Goal: Information Seeking & Learning: Learn about a topic

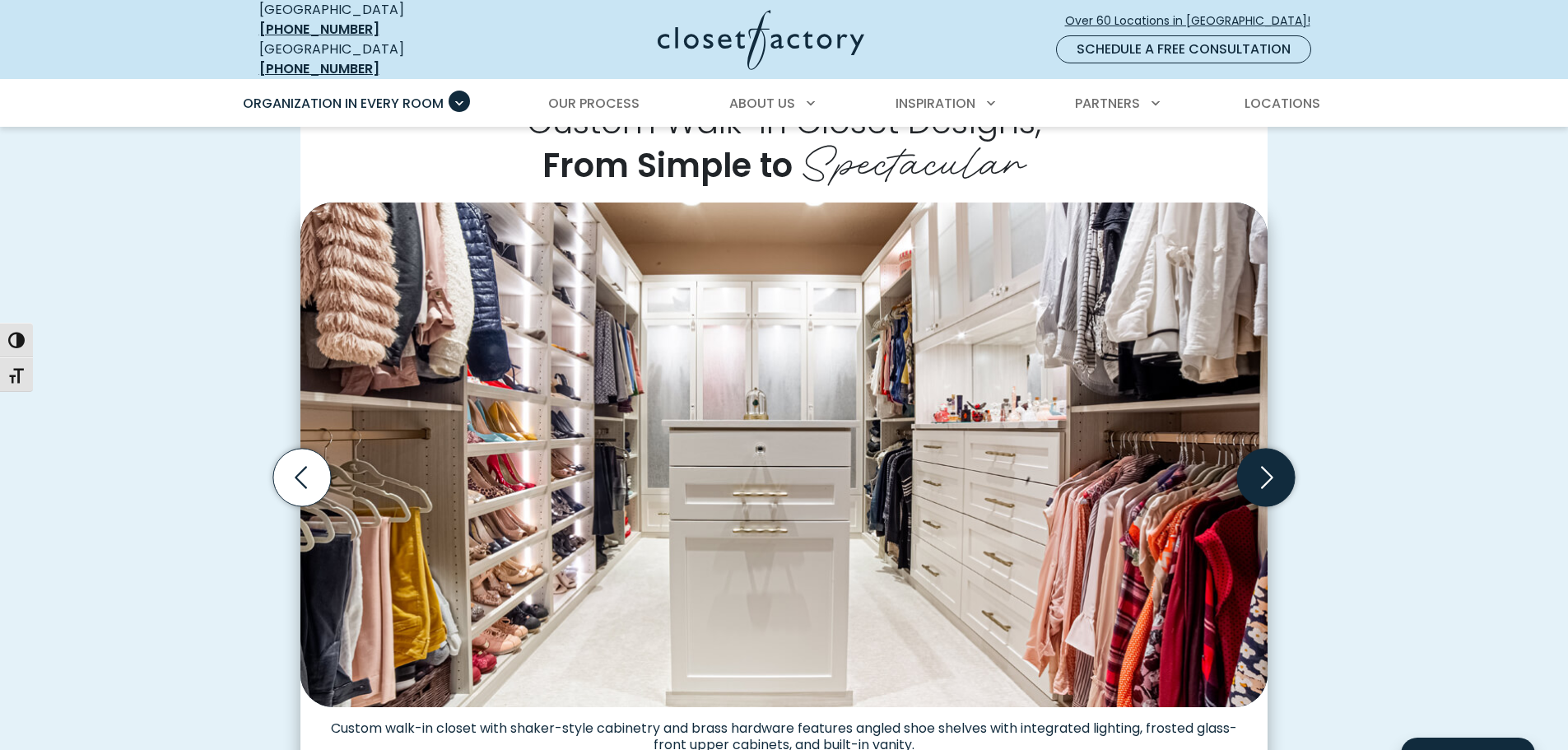
click at [1270, 466] on icon "Next slide" at bounding box center [1265, 477] width 57 height 57
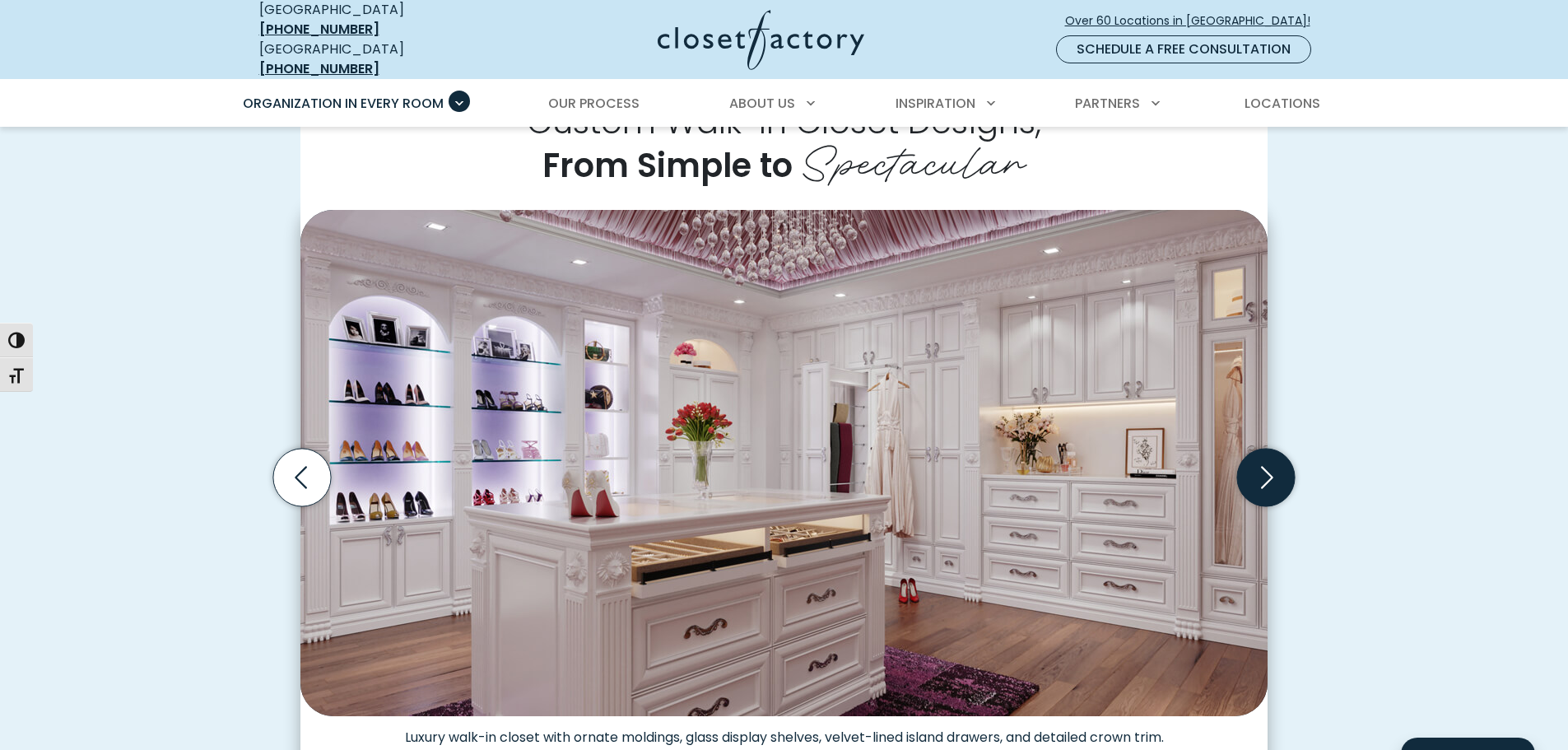
click at [1270, 460] on icon "Next slide" at bounding box center [1265, 477] width 57 height 57
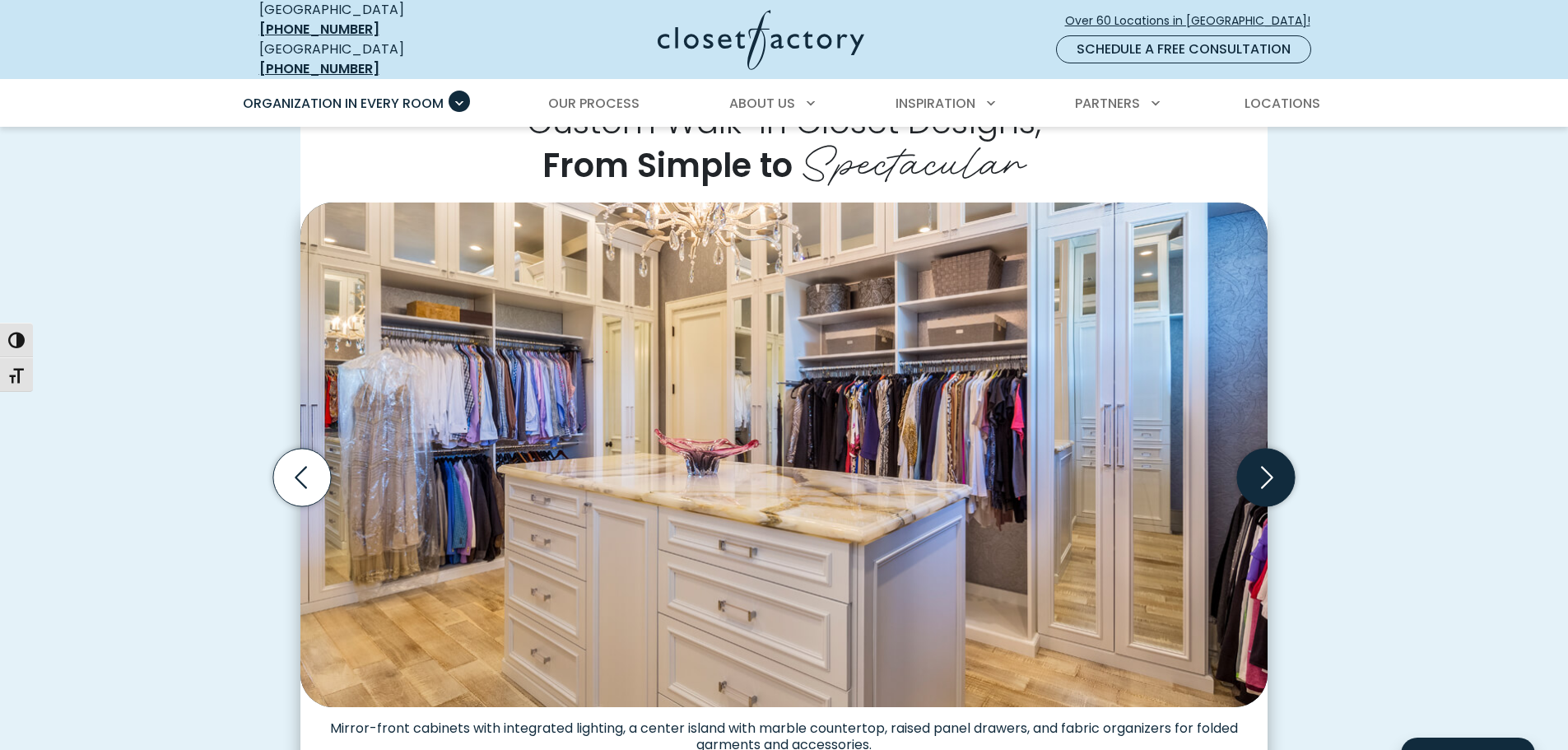
click at [1270, 460] on icon "Next slide" at bounding box center [1265, 477] width 57 height 57
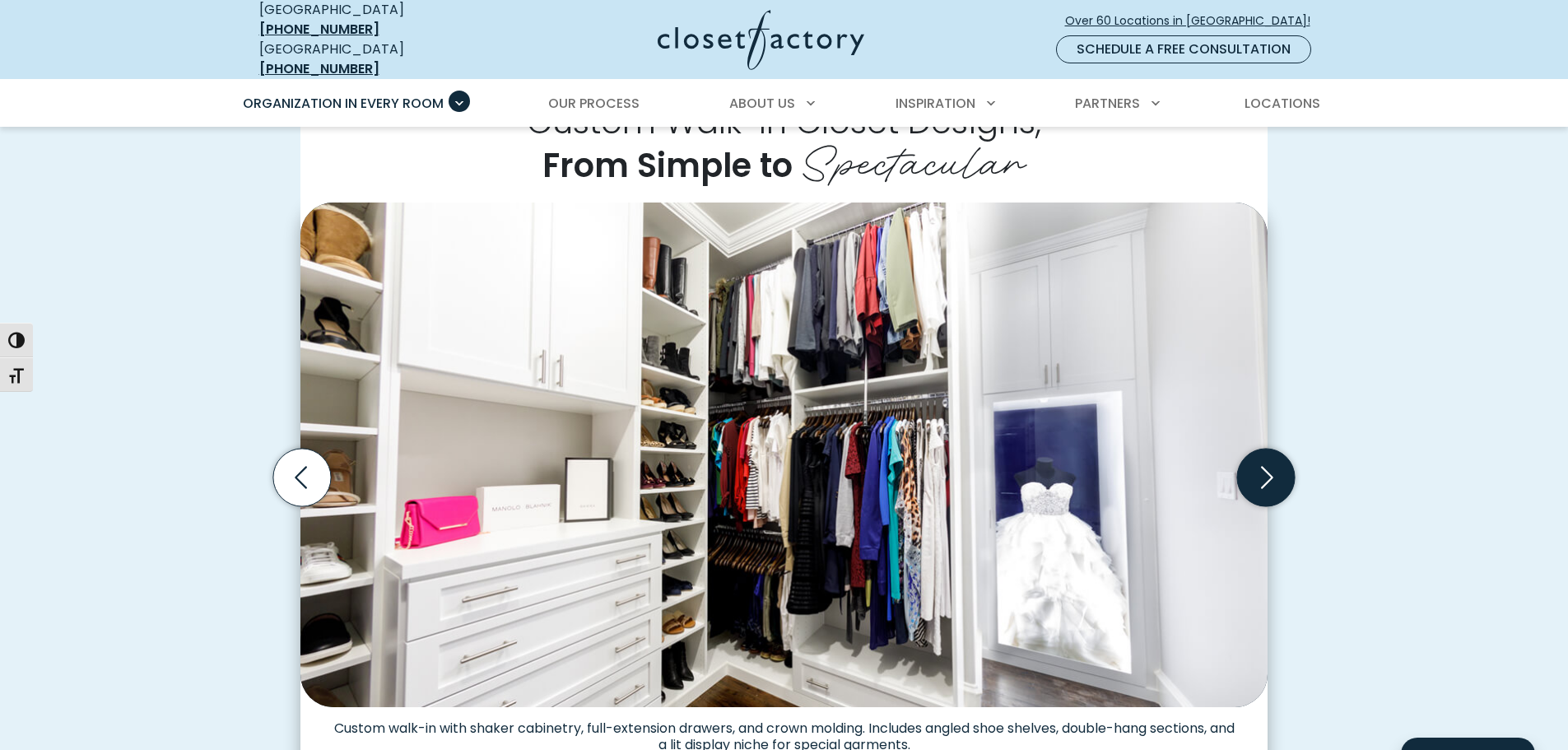
click at [1270, 460] on icon "Next slide" at bounding box center [1265, 477] width 57 height 57
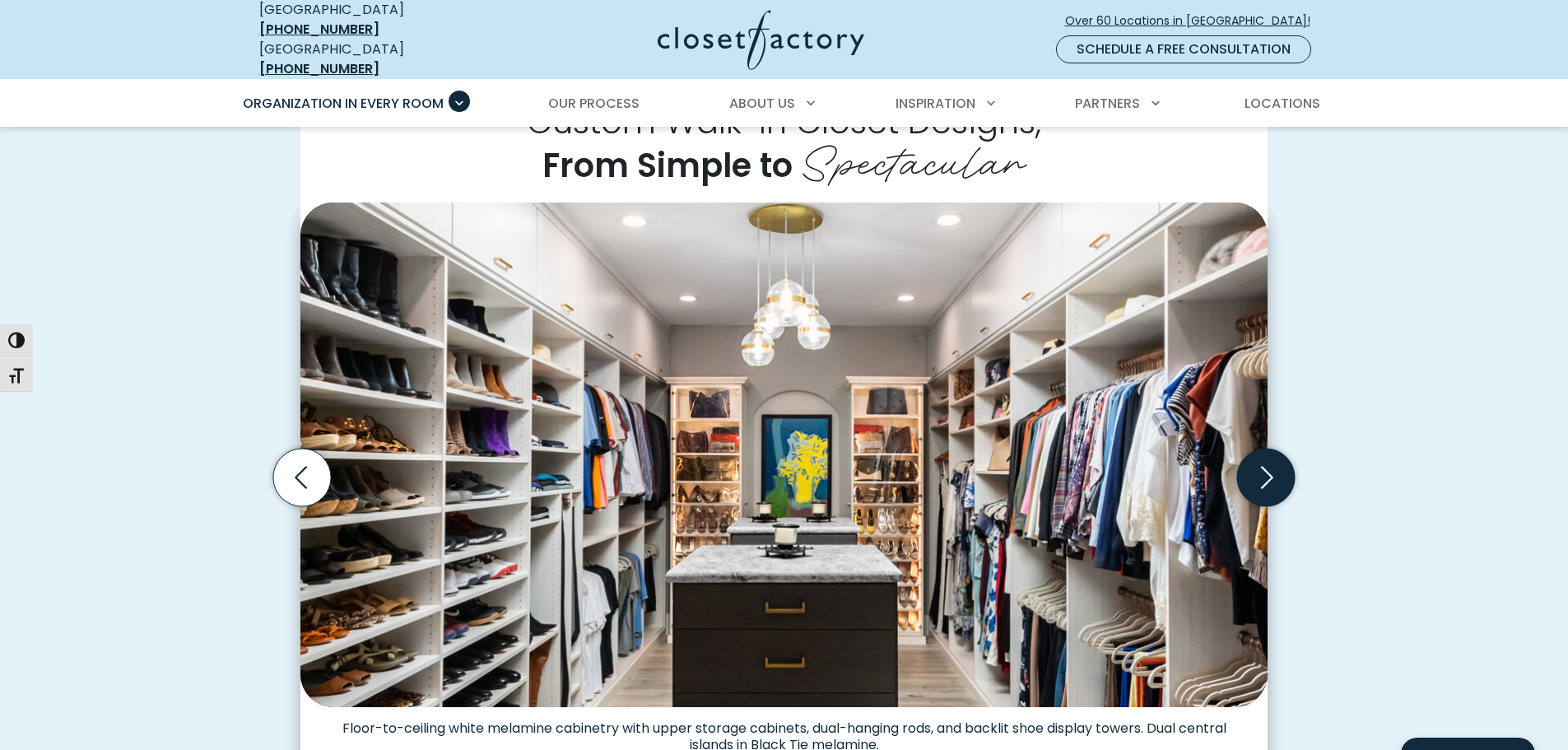
click at [1270, 460] on icon "Next slide" at bounding box center [1265, 477] width 57 height 57
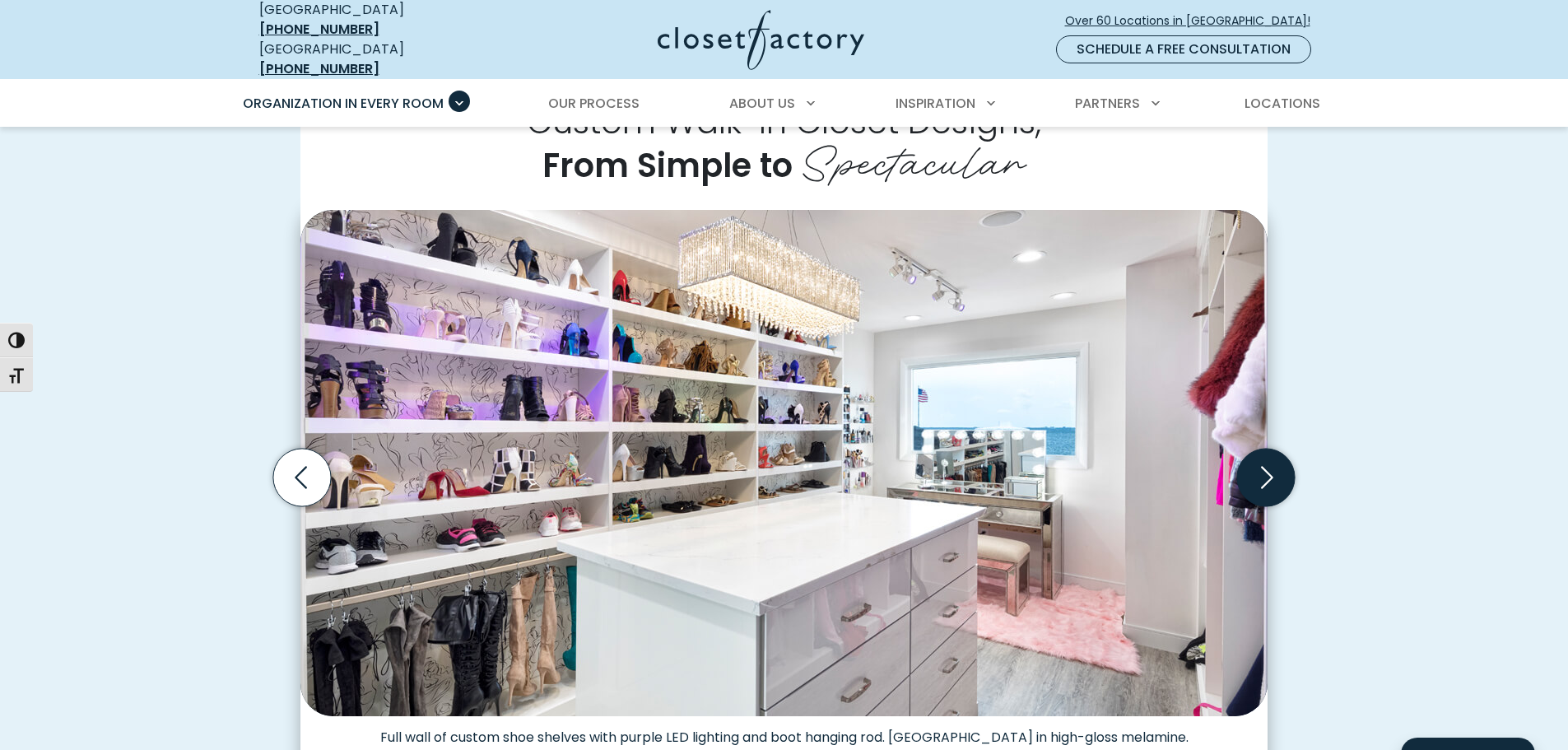
click at [1270, 460] on icon "Next slide" at bounding box center [1265, 477] width 57 height 57
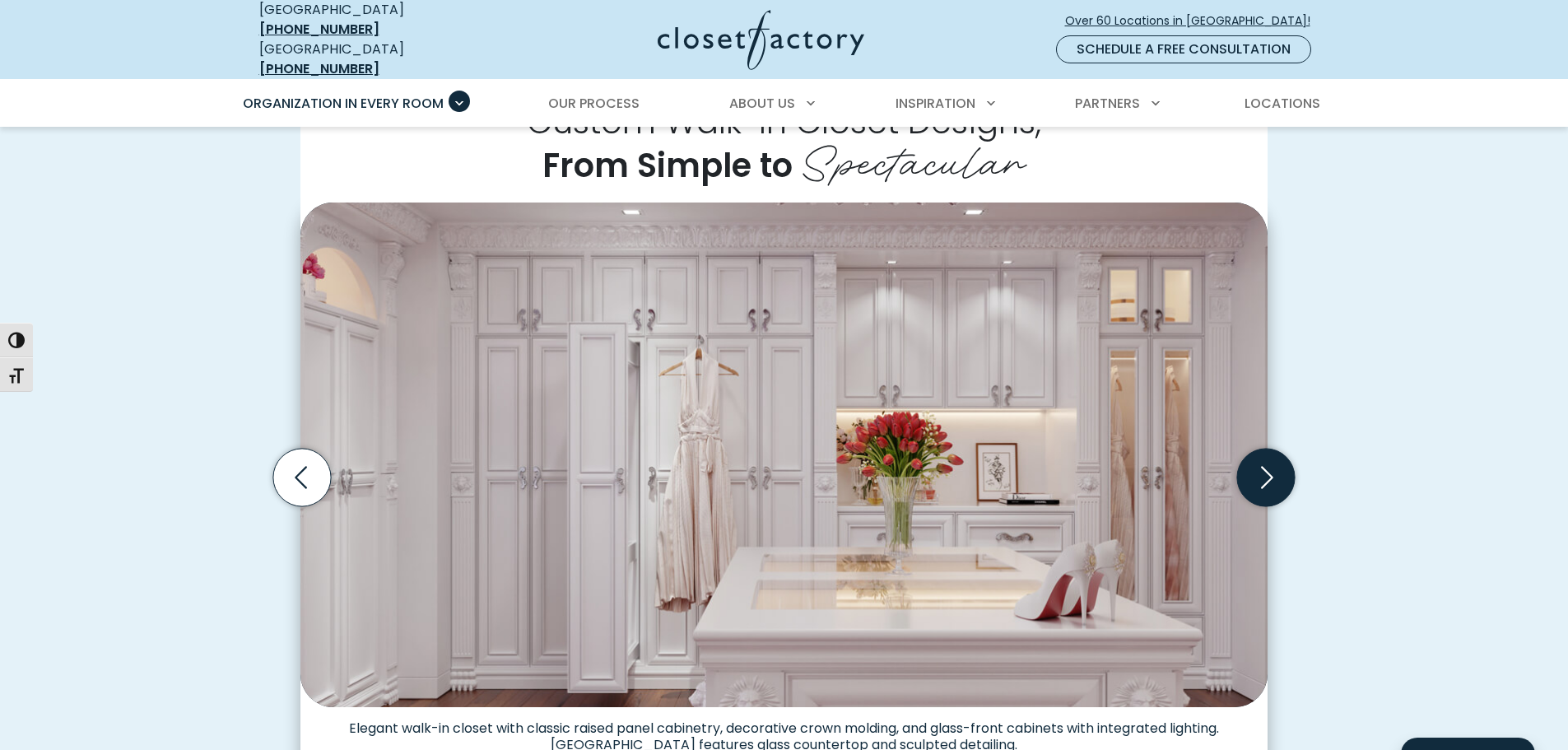
click at [1270, 460] on icon "Next slide" at bounding box center [1265, 477] width 57 height 57
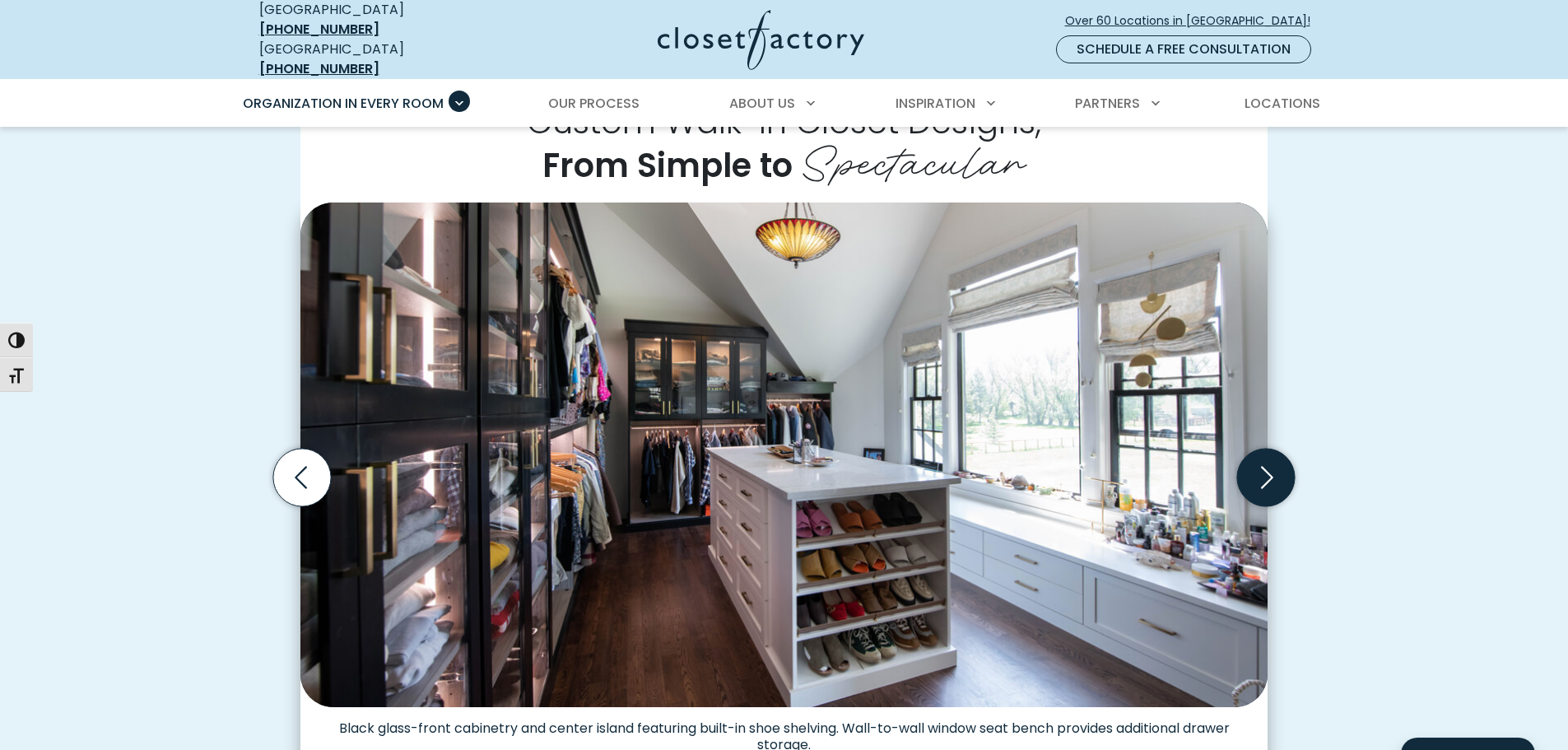
click at [1270, 460] on icon "Next slide" at bounding box center [1265, 477] width 57 height 57
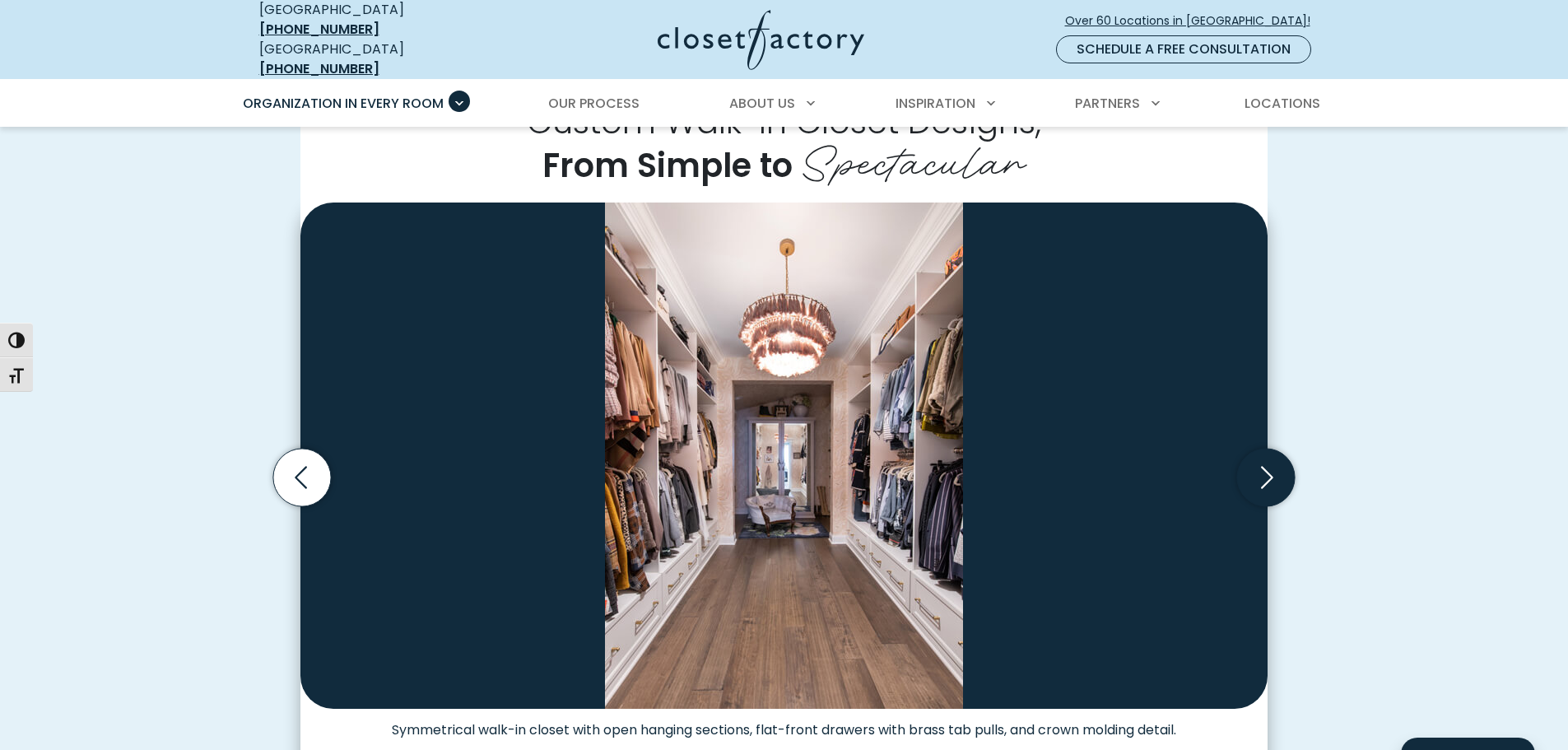
click at [1270, 460] on icon "Next slide" at bounding box center [1265, 477] width 57 height 57
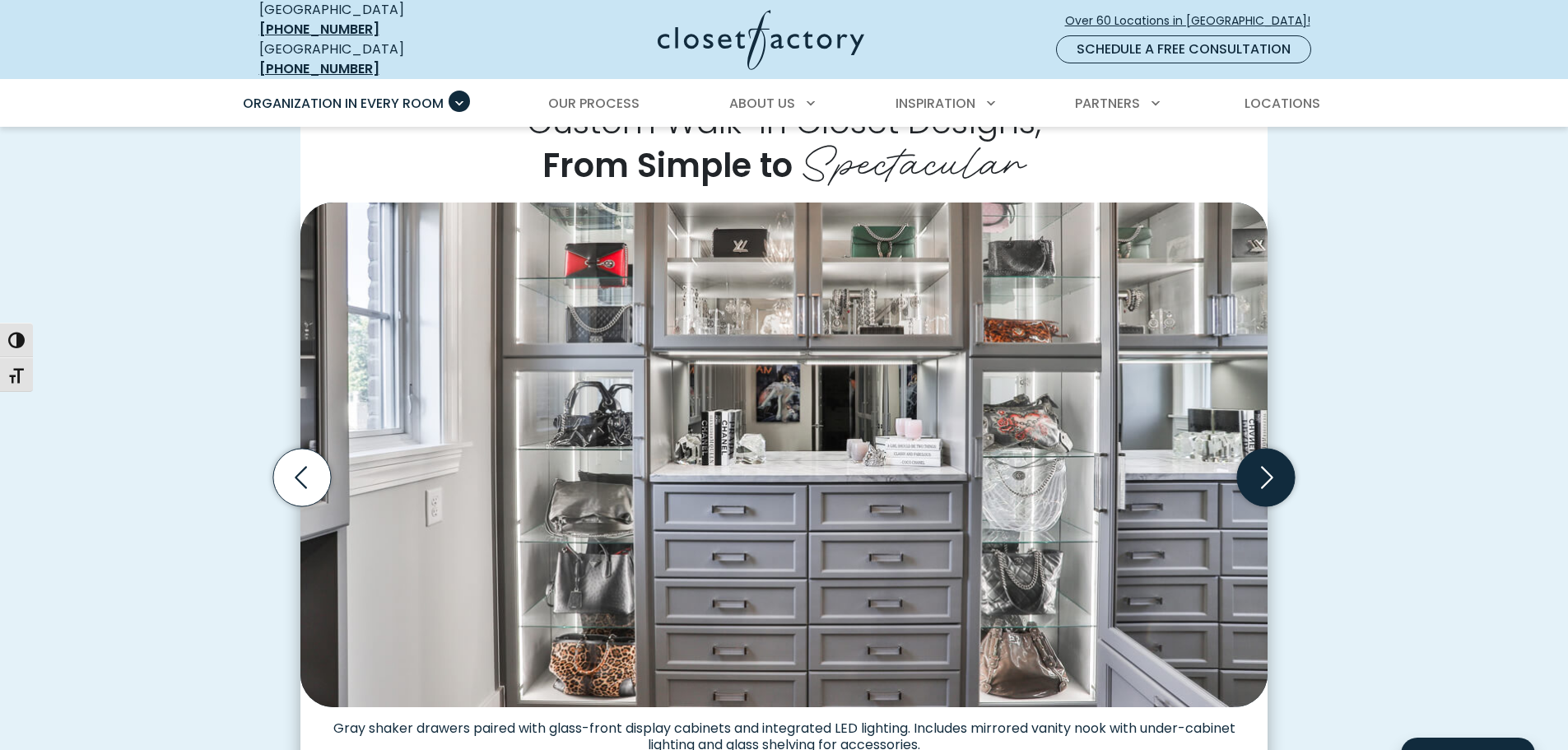
click at [1270, 460] on icon "Next slide" at bounding box center [1265, 477] width 57 height 57
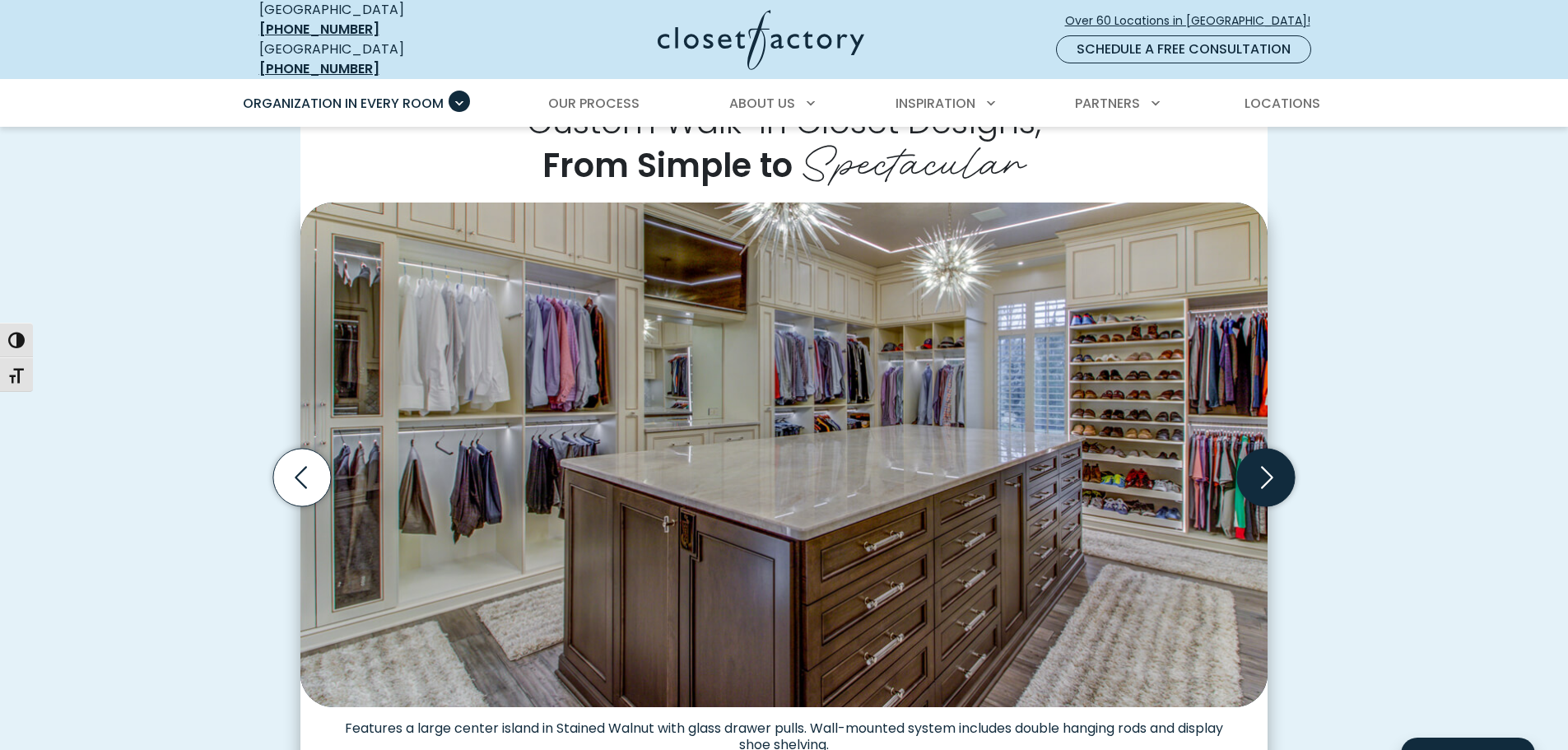
click at [1270, 460] on icon "Next slide" at bounding box center [1265, 477] width 57 height 57
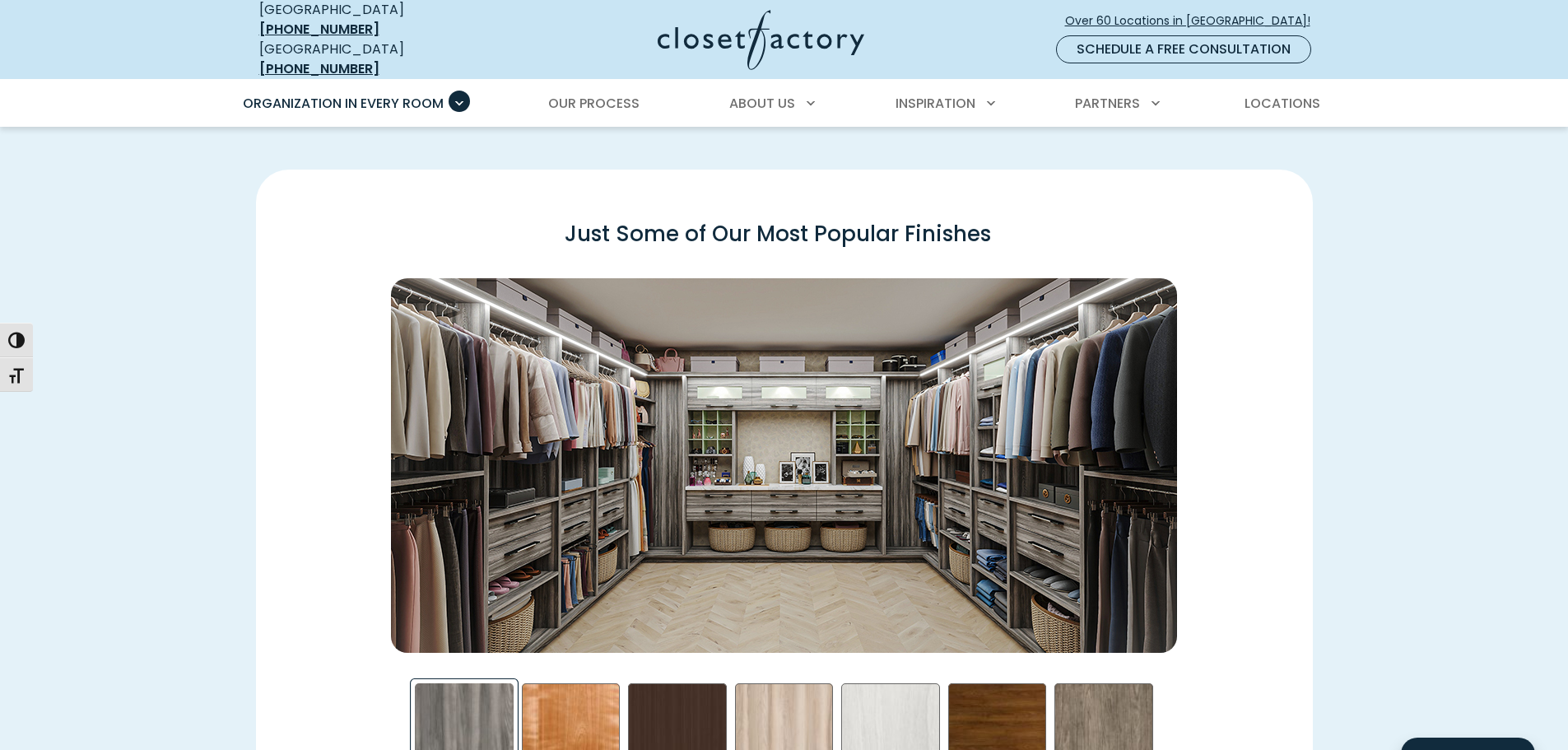
scroll to position [2552, 0]
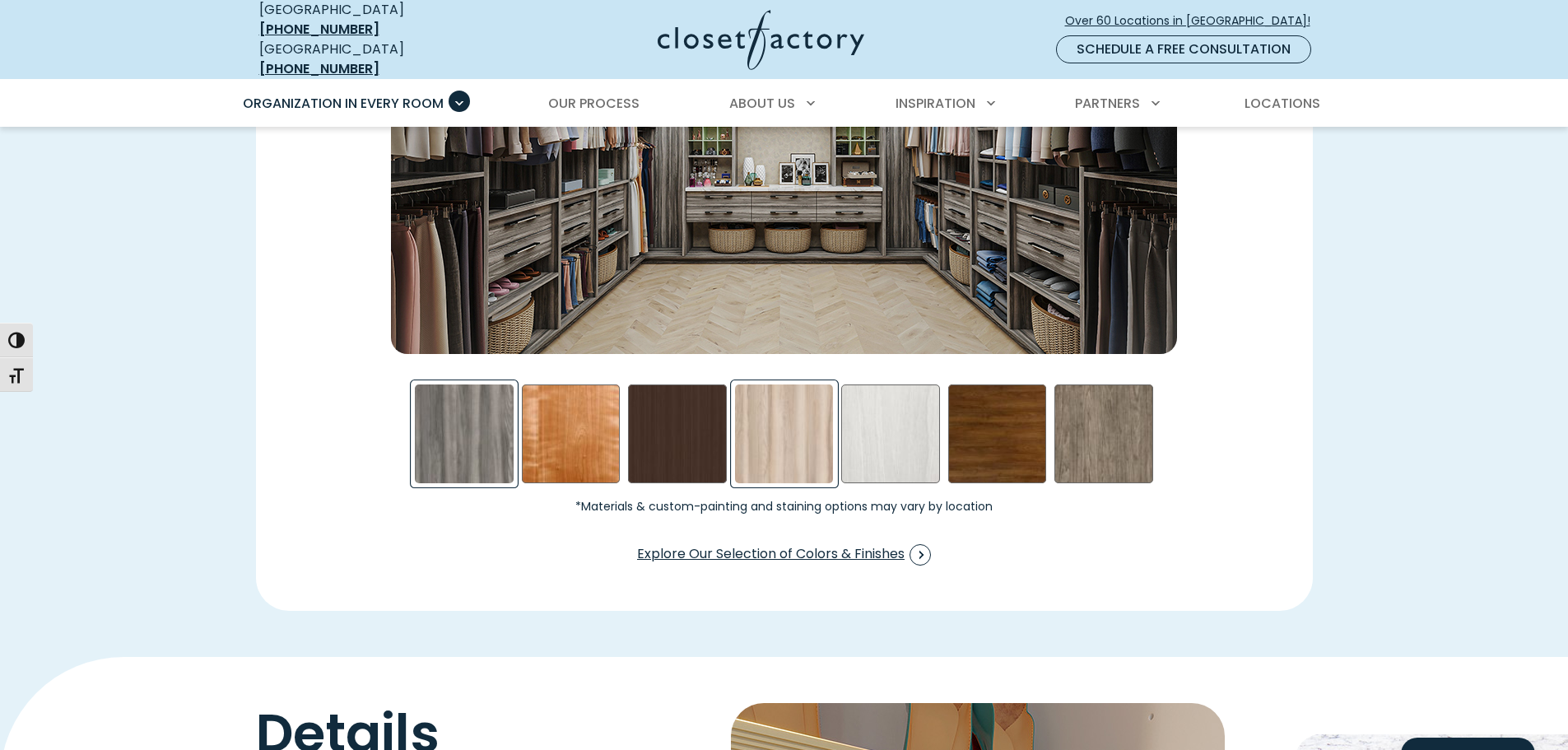
click at [797, 439] on div "Picnic in the Park Swatch" at bounding box center [784, 433] width 99 height 99
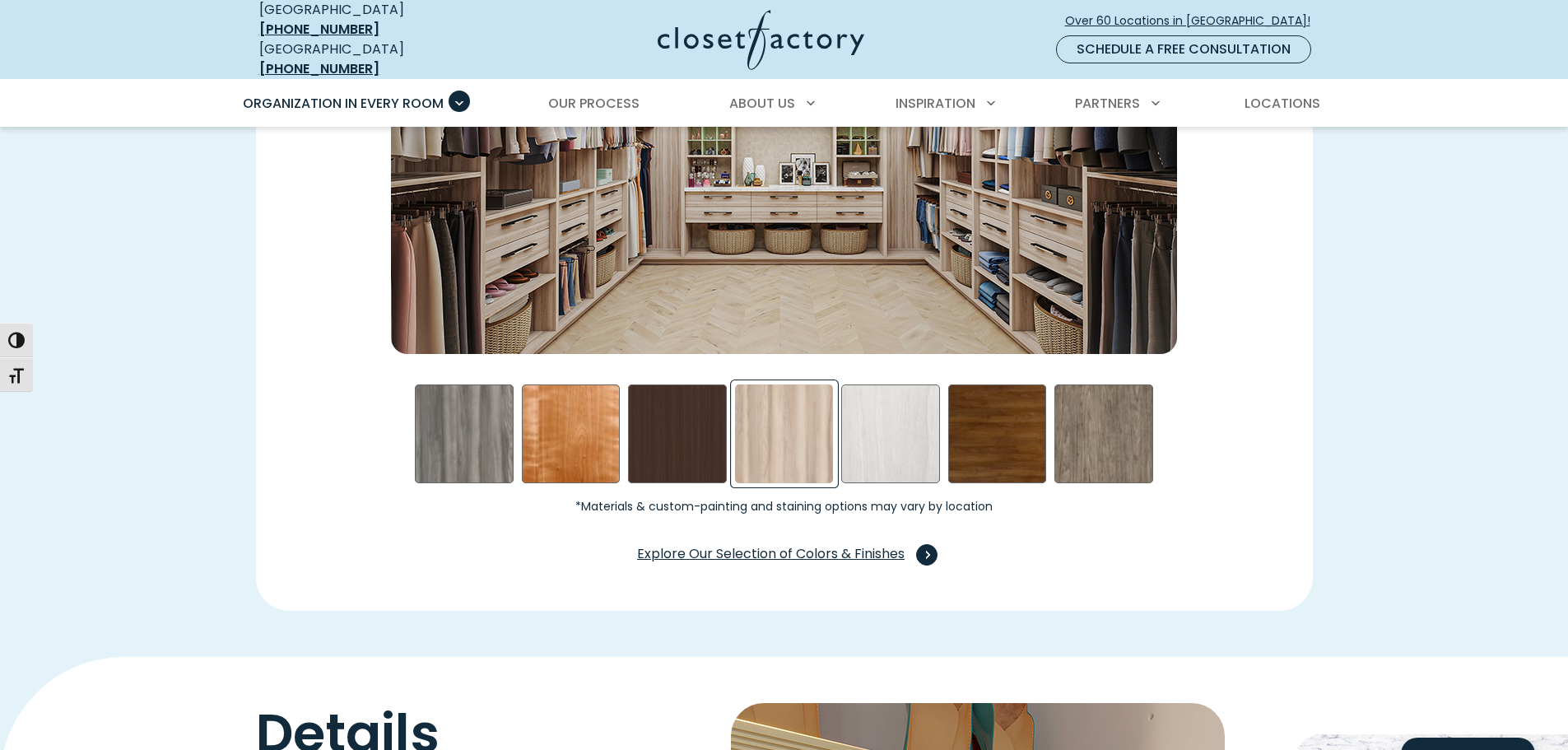
click at [822, 547] on span "Explore Our Selection of Colors & Finishes" at bounding box center [784, 555] width 294 height 22
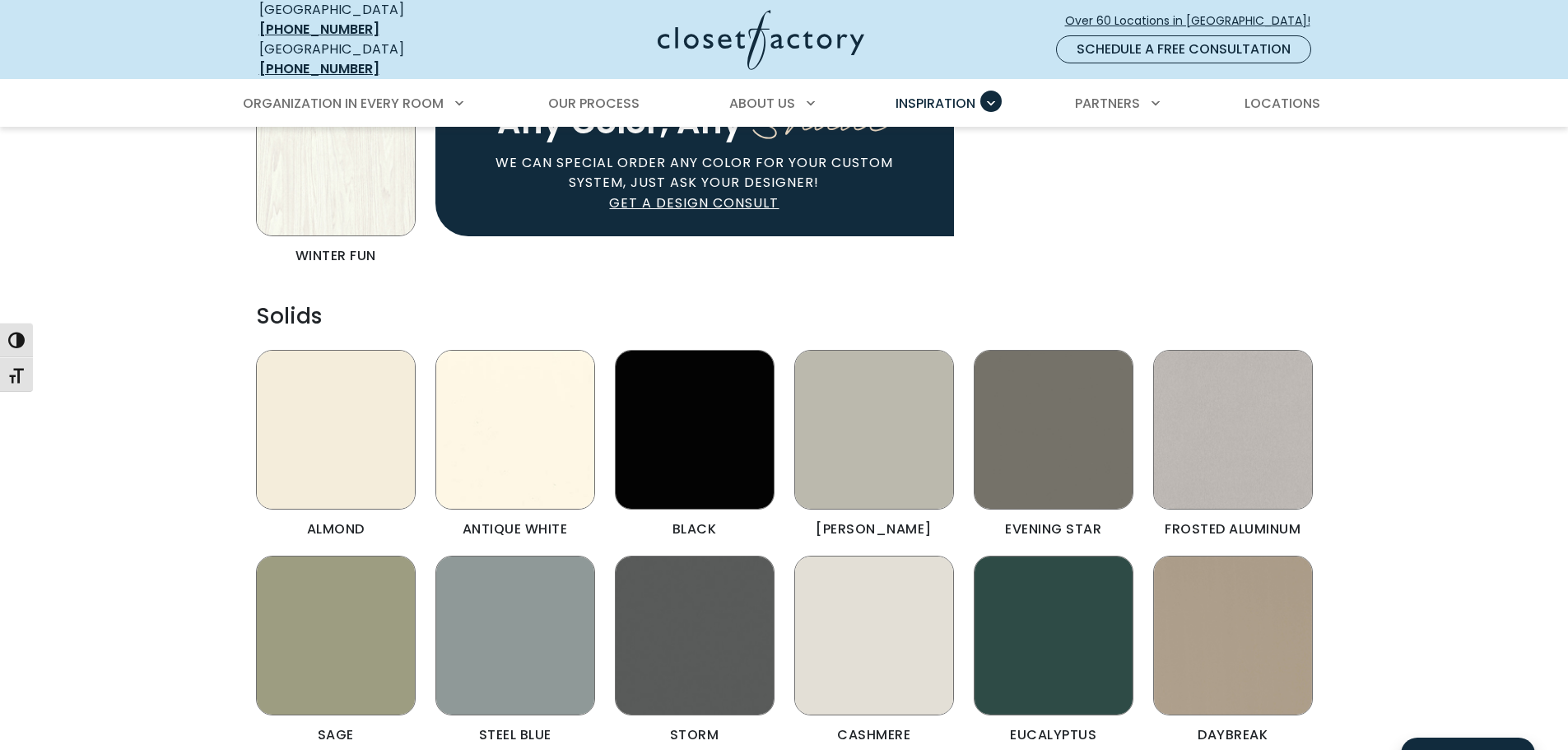
scroll to position [1893, 0]
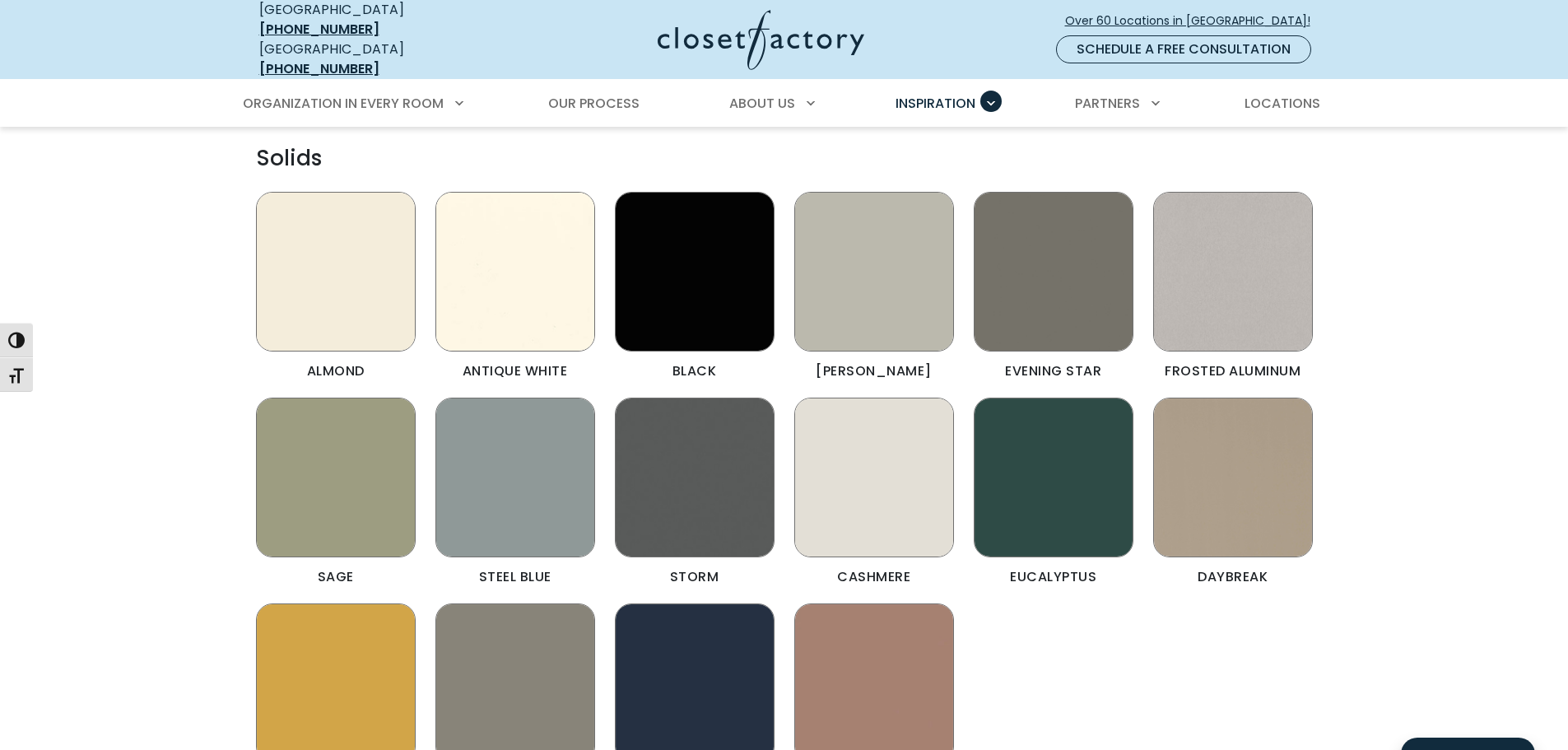
click at [1236, 487] on img "Color & Finishes" at bounding box center [1232, 477] width 159 height 159
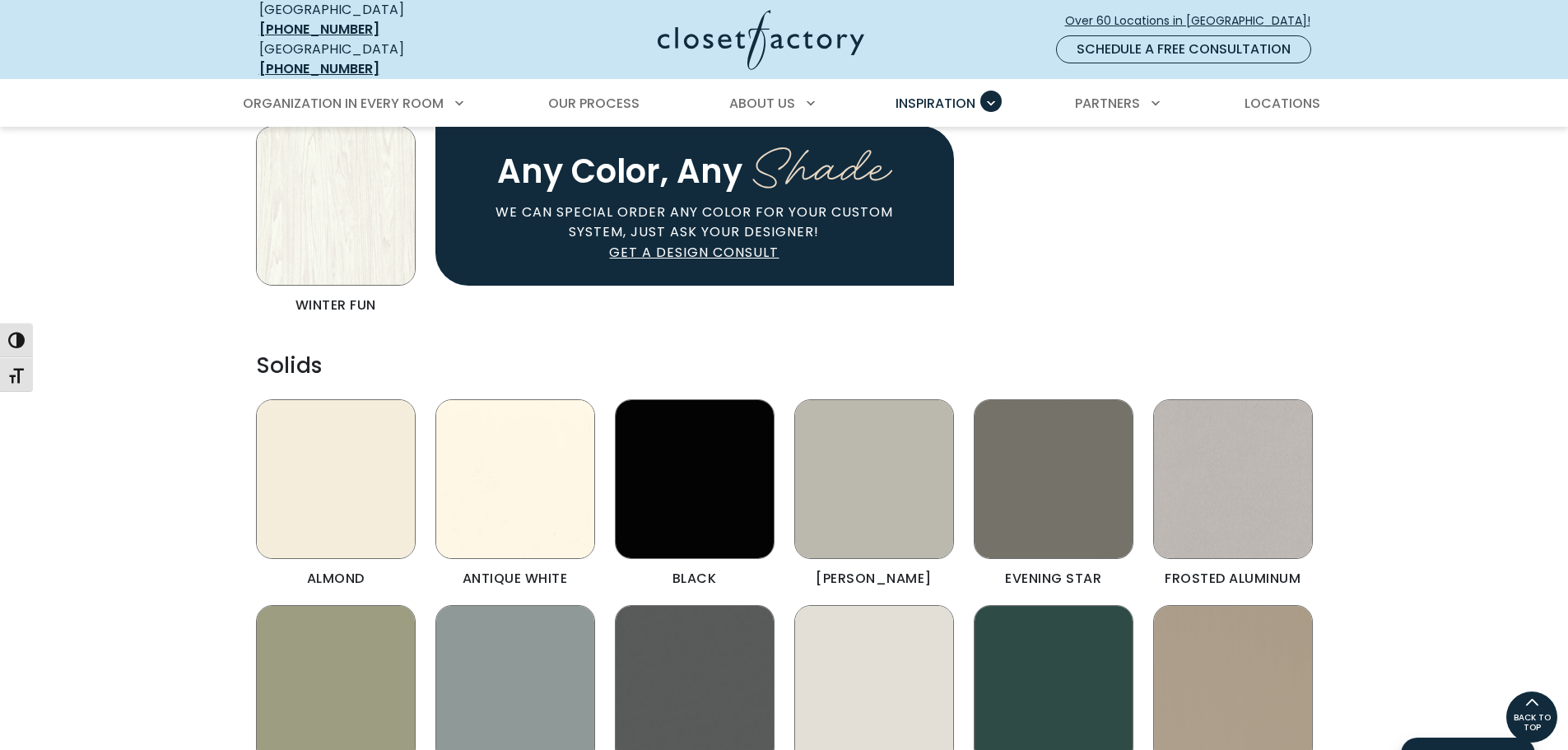
scroll to position [1482, 0]
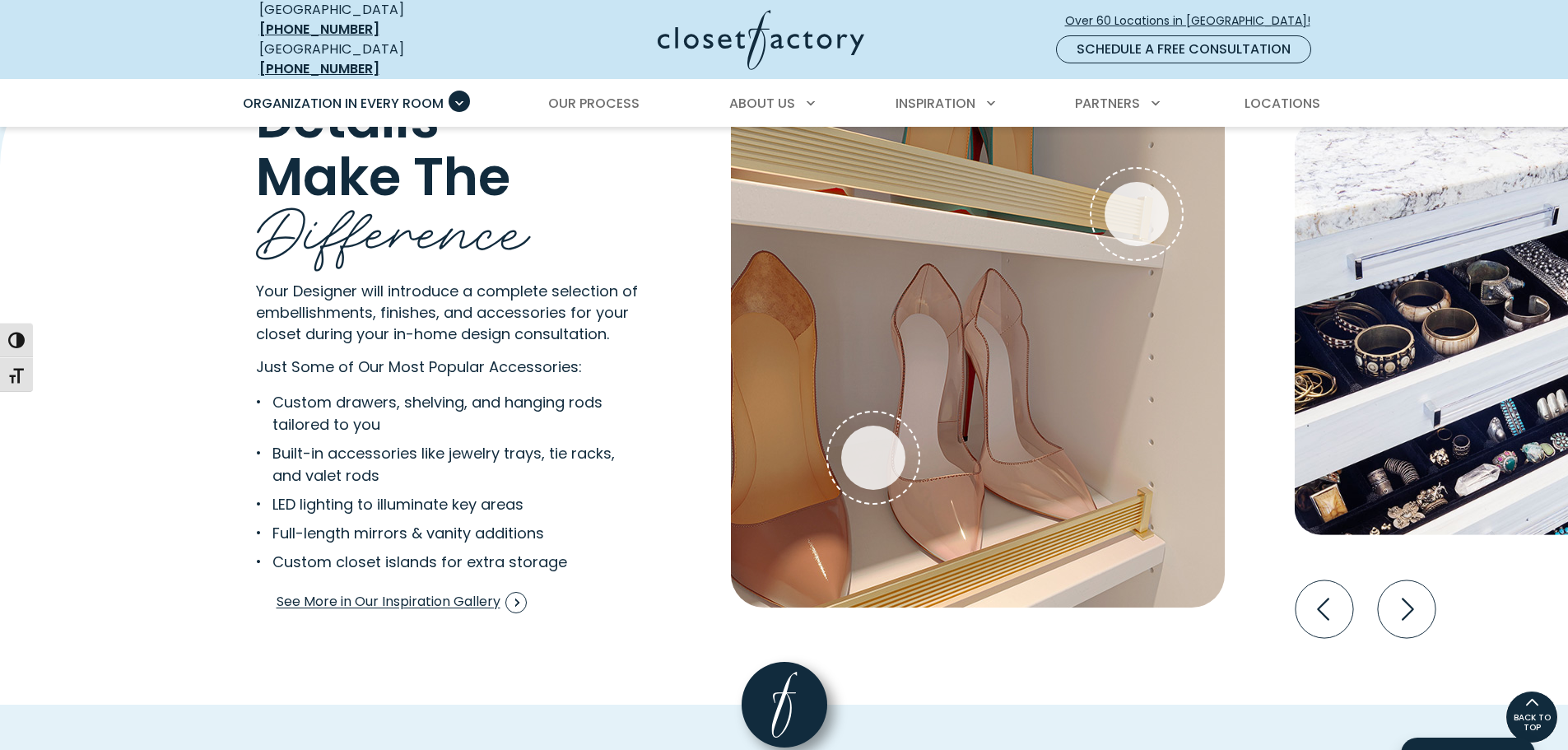
scroll to position [3084, 0]
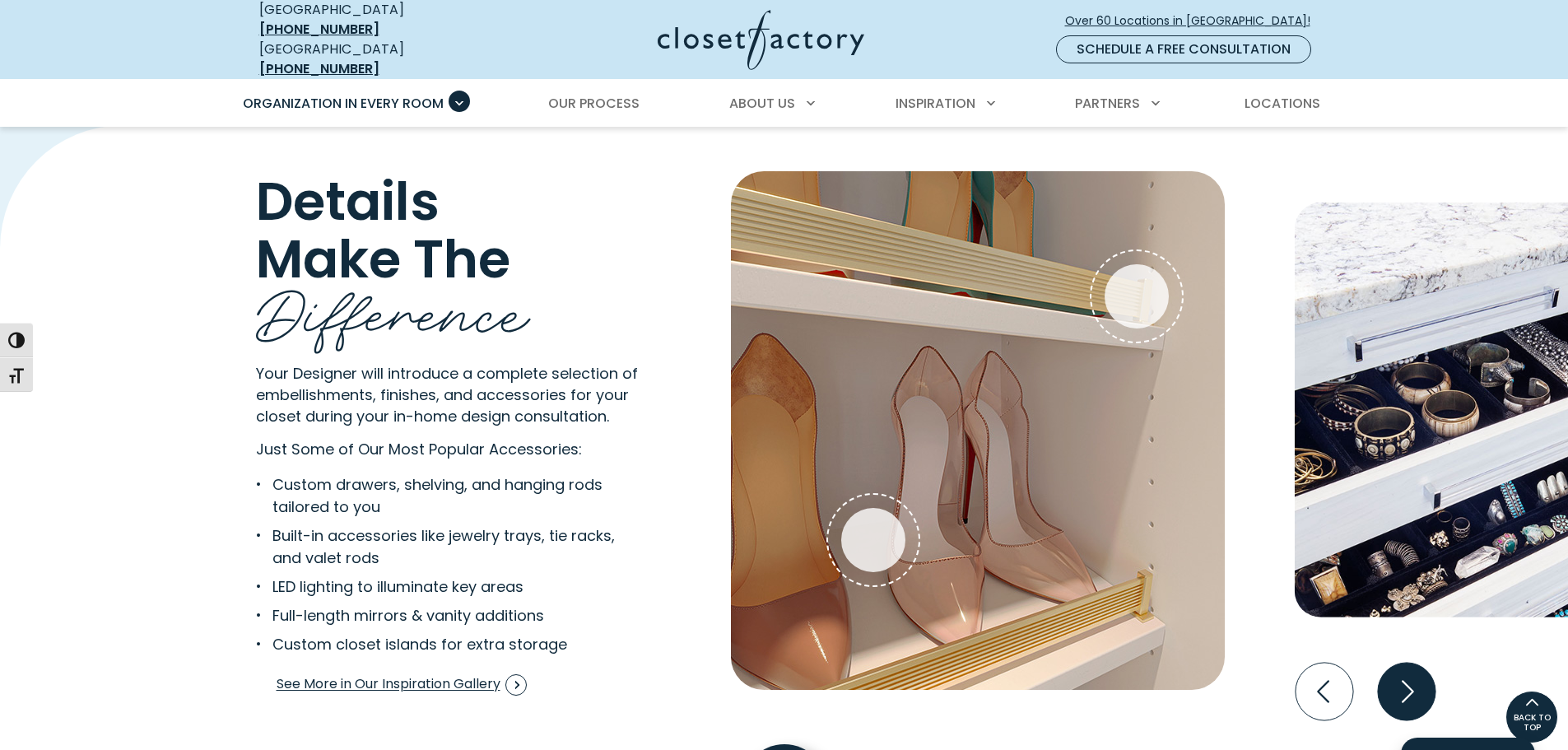
click at [1396, 684] on icon "Next slide" at bounding box center [1405, 691] width 57 height 57
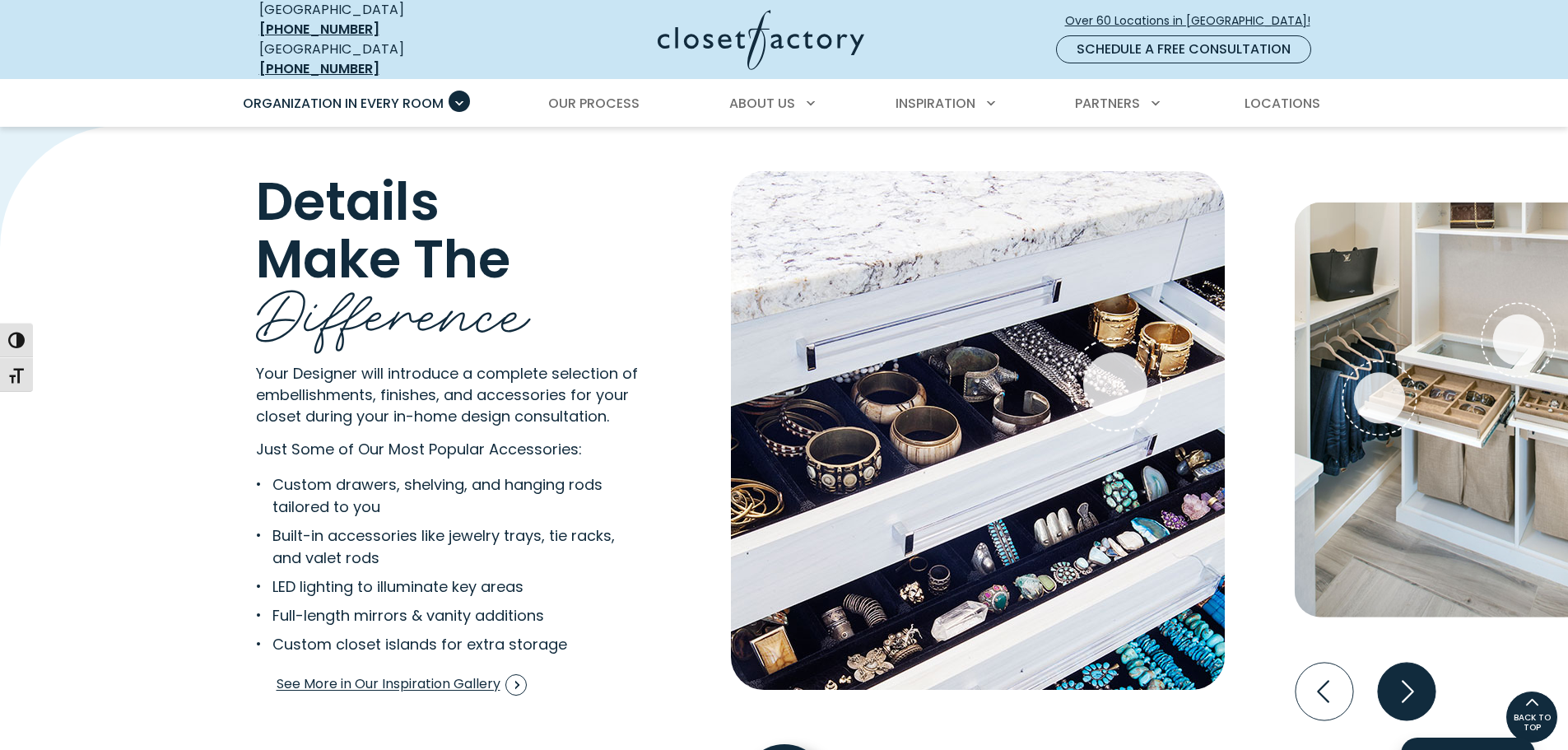
click at [1407, 683] on icon "Next slide" at bounding box center [1405, 691] width 57 height 57
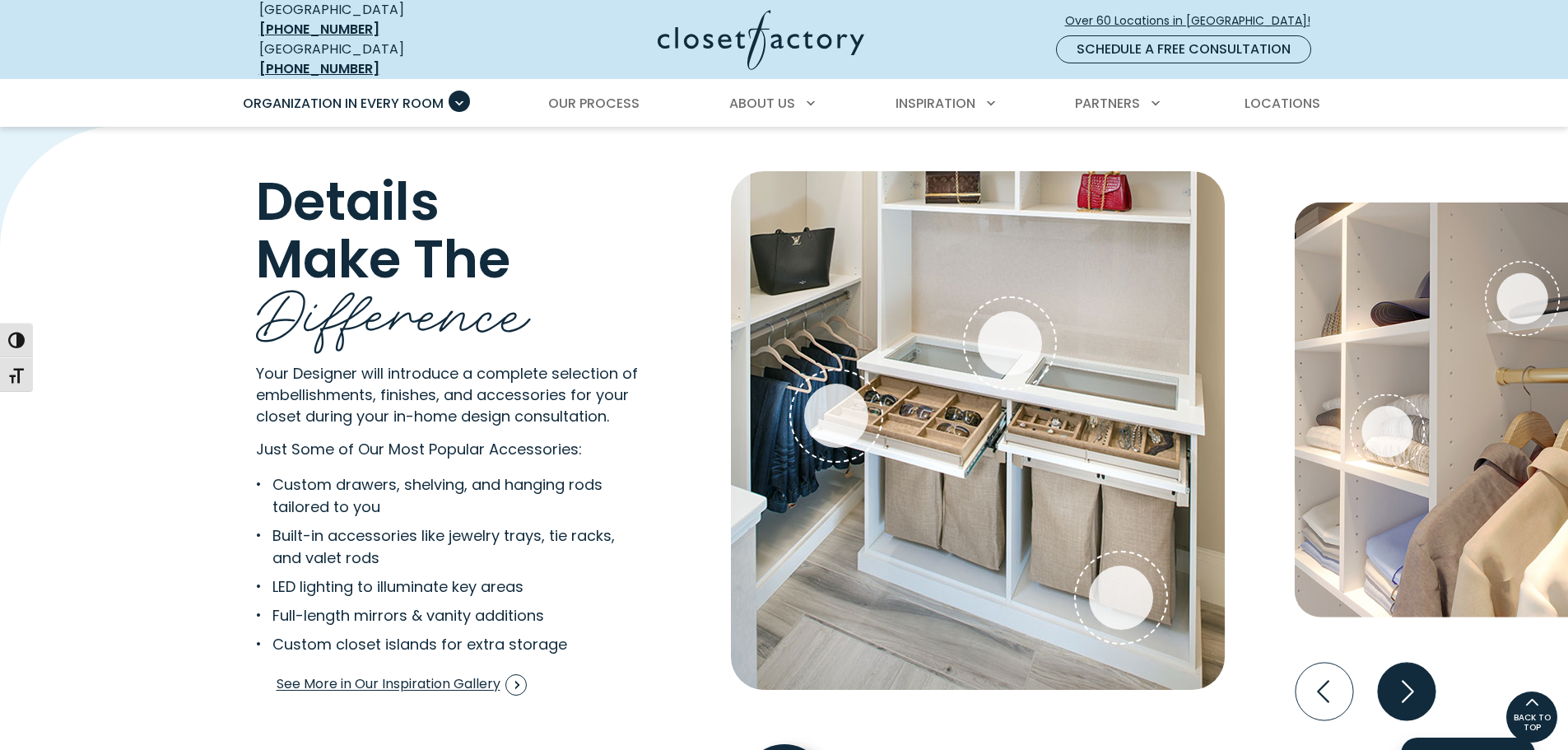
click at [1425, 677] on icon "Next slide" at bounding box center [1405, 691] width 57 height 57
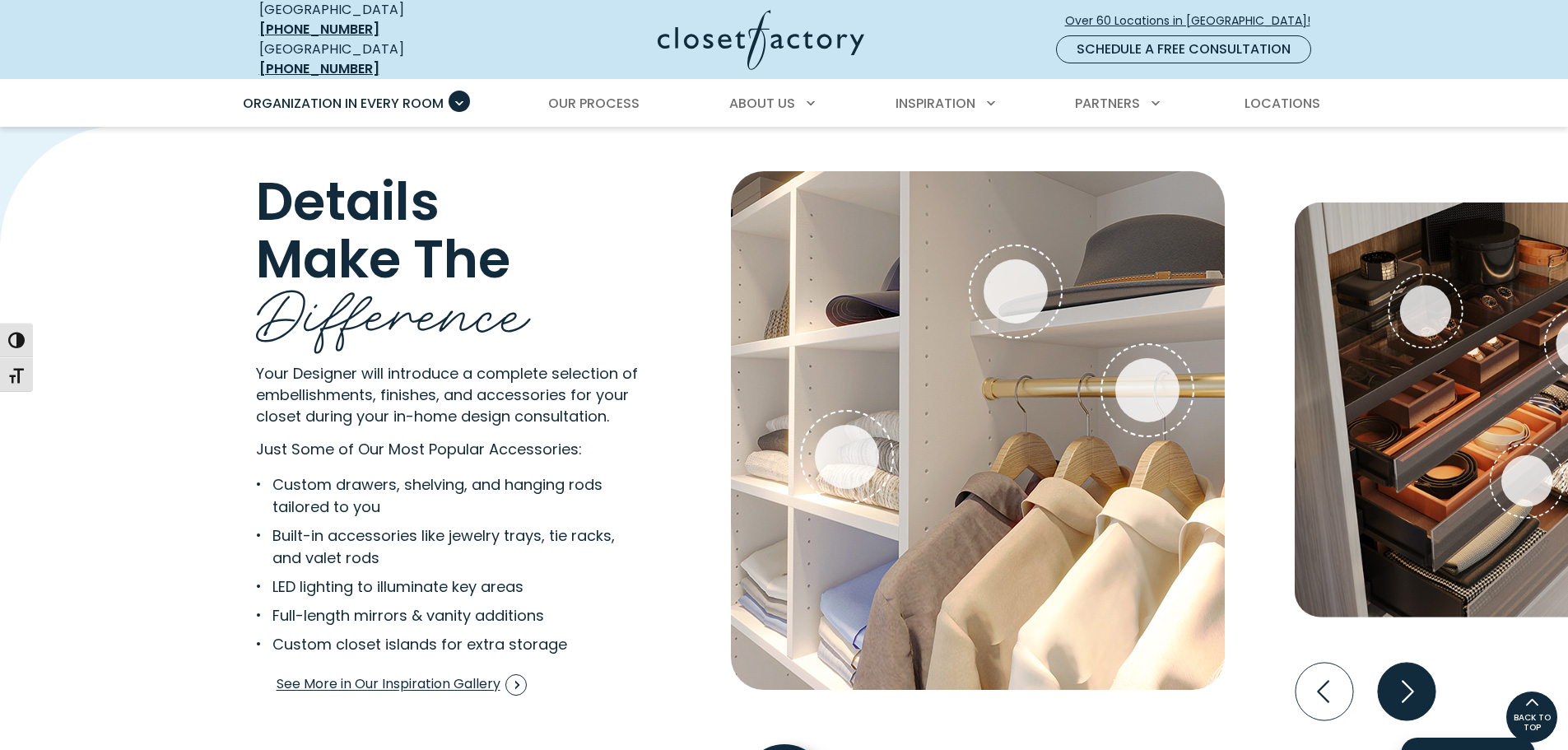
click at [1420, 673] on icon "Next slide" at bounding box center [1405, 691] width 57 height 57
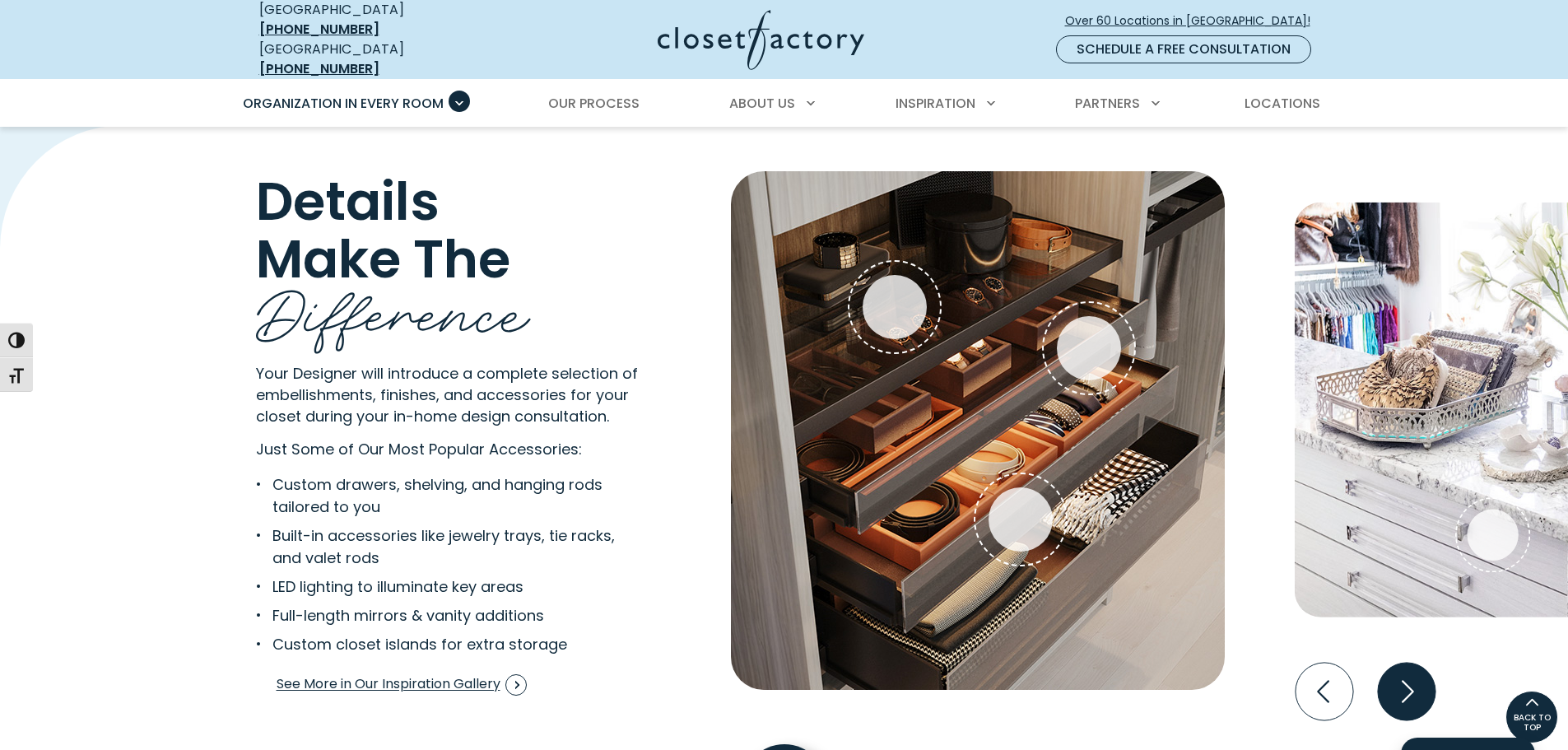
click at [1408, 680] on icon "Next slide" at bounding box center [1408, 691] width 13 height 22
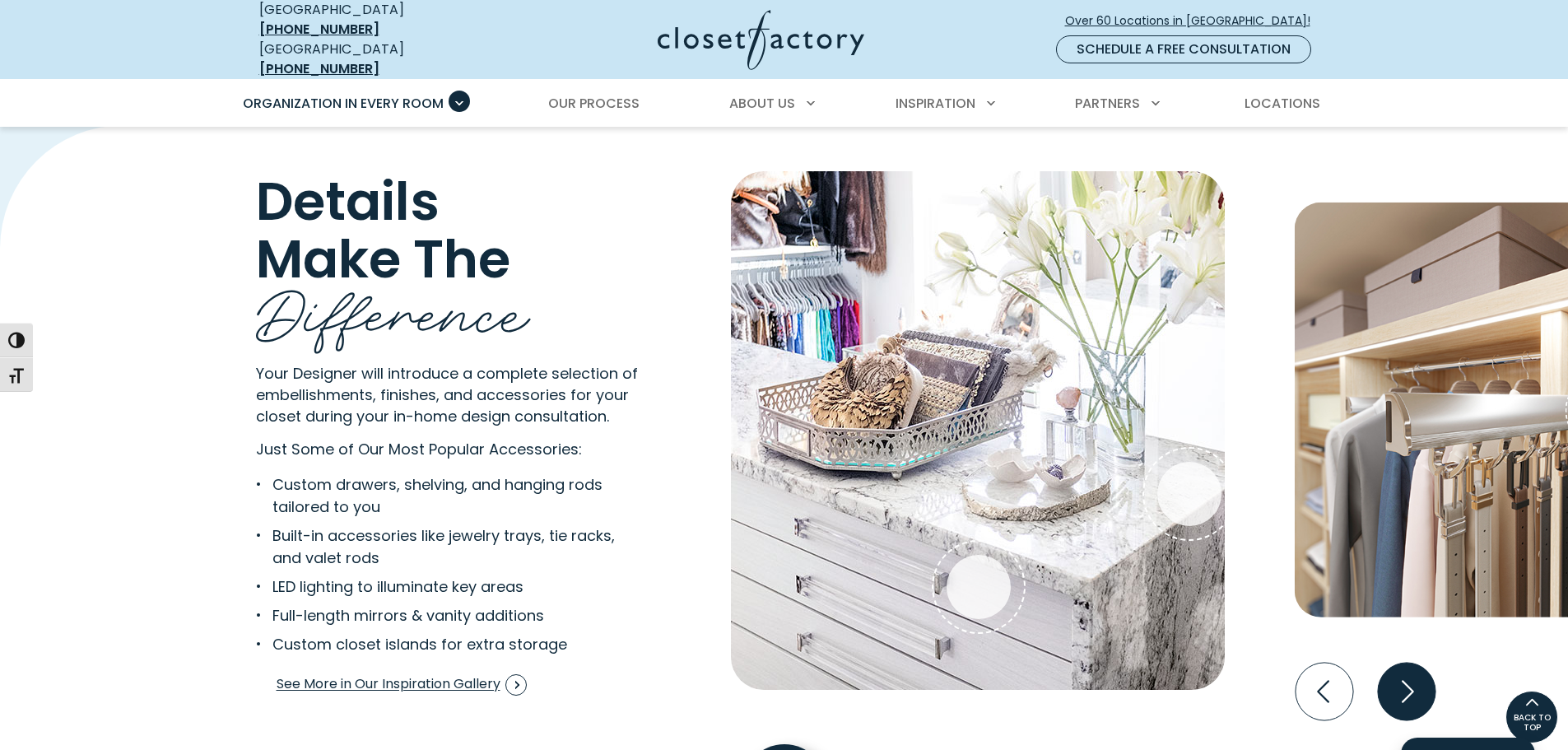
click at [1389, 663] on icon "Next slide" at bounding box center [1405, 691] width 57 height 57
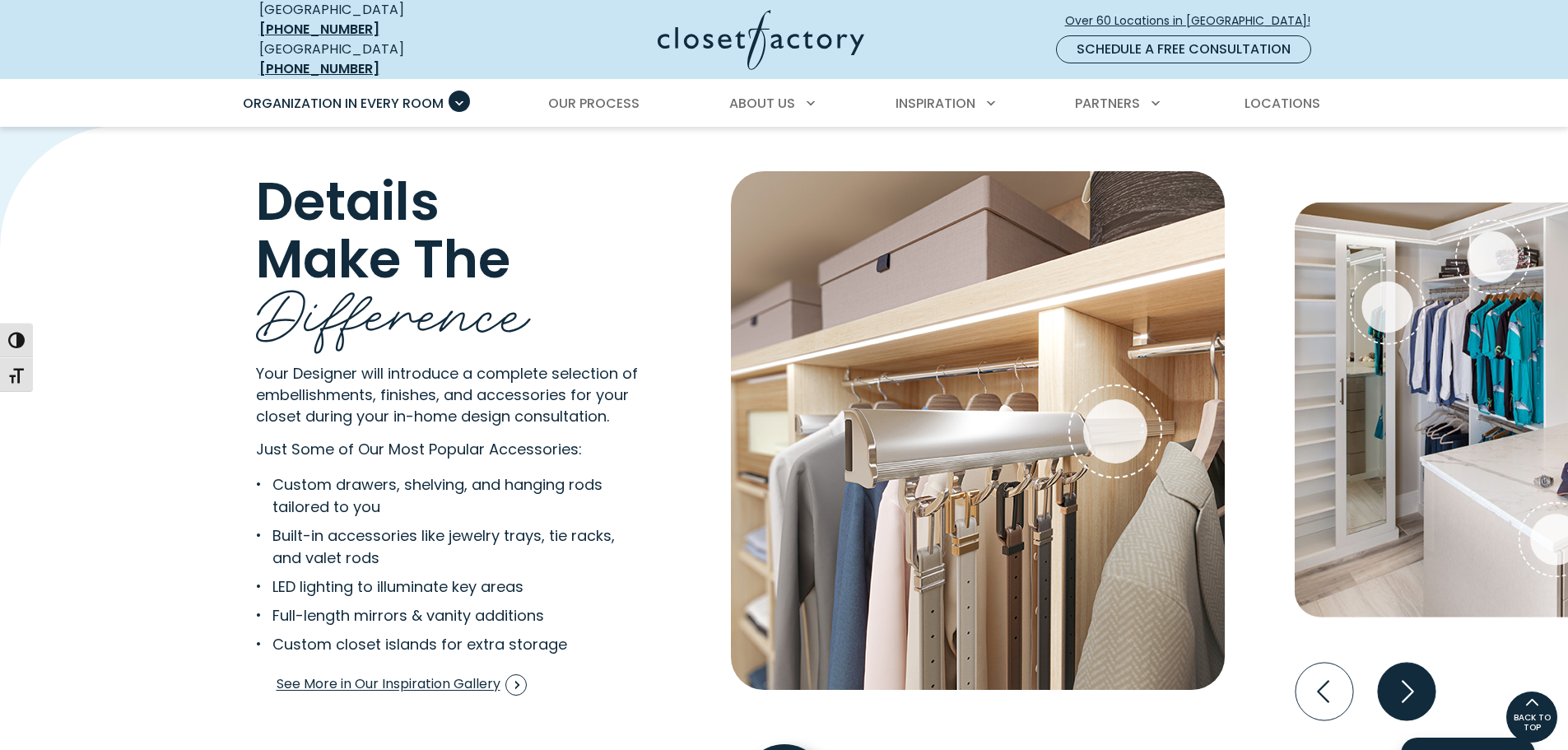
click at [1408, 684] on icon "Next slide" at bounding box center [1408, 691] width 13 height 22
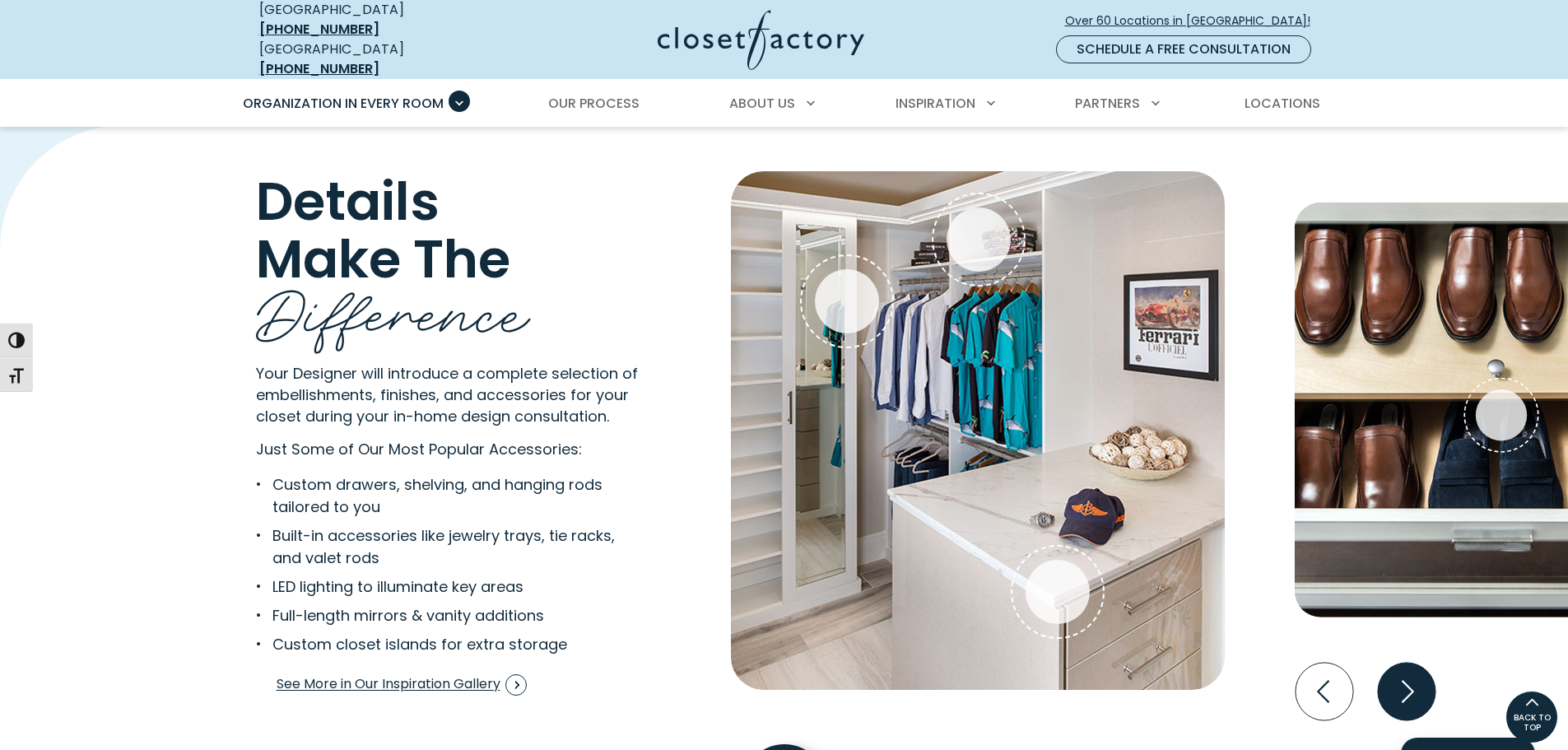
click at [1391, 672] on icon "Next slide" at bounding box center [1405, 691] width 57 height 57
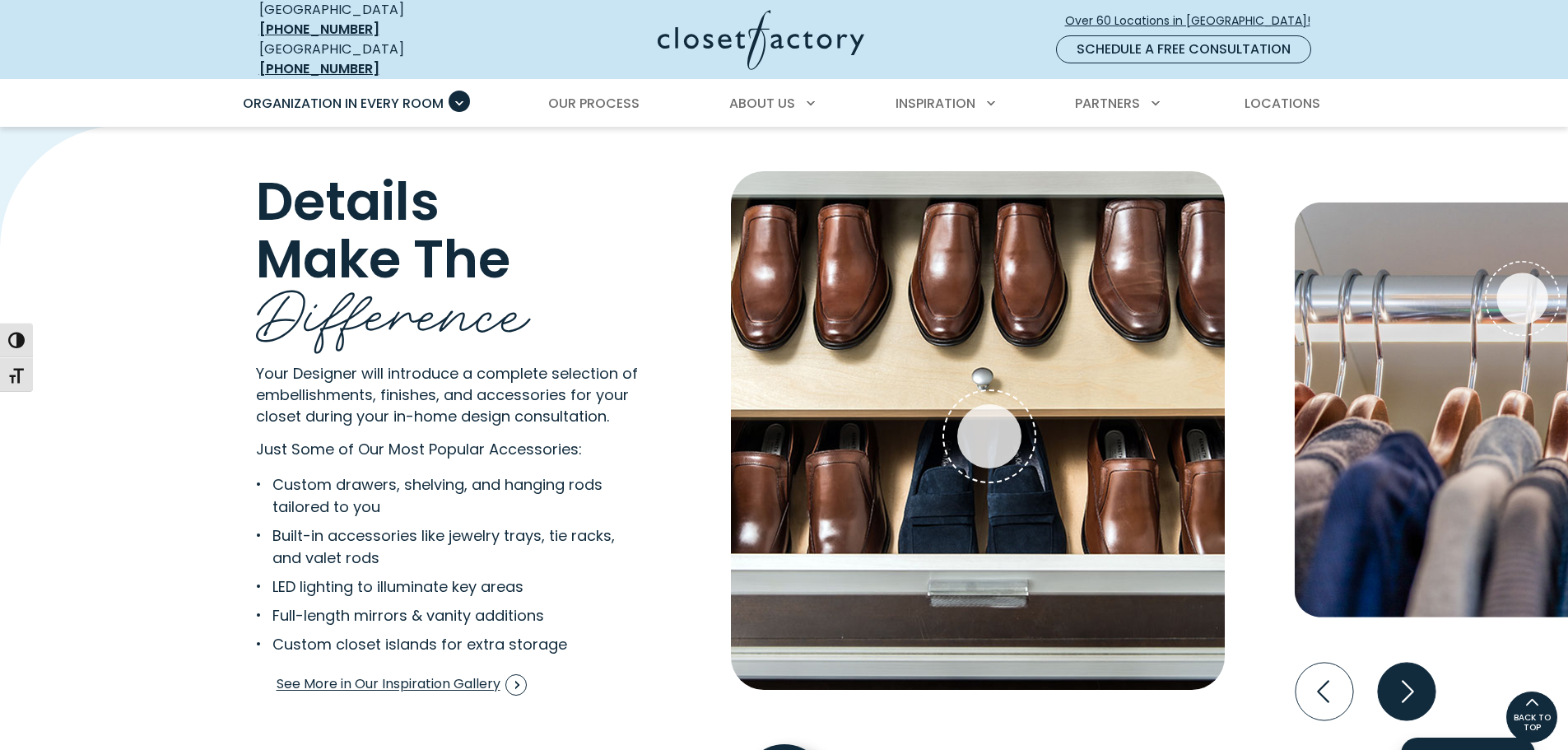
click at [1400, 695] on icon "Next slide" at bounding box center [1405, 691] width 57 height 57
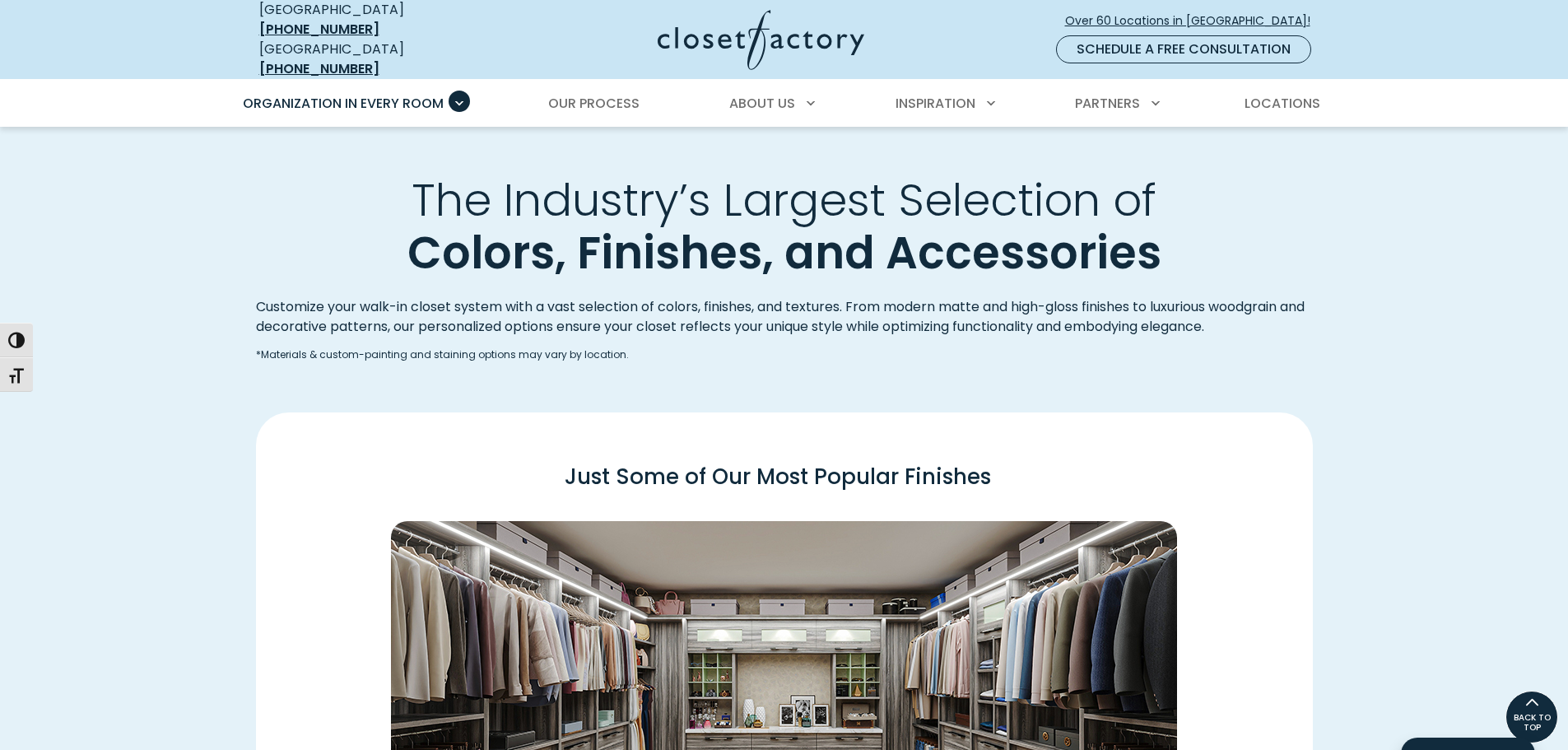
scroll to position [1767, 0]
